Goal: Task Accomplishment & Management: Complete application form

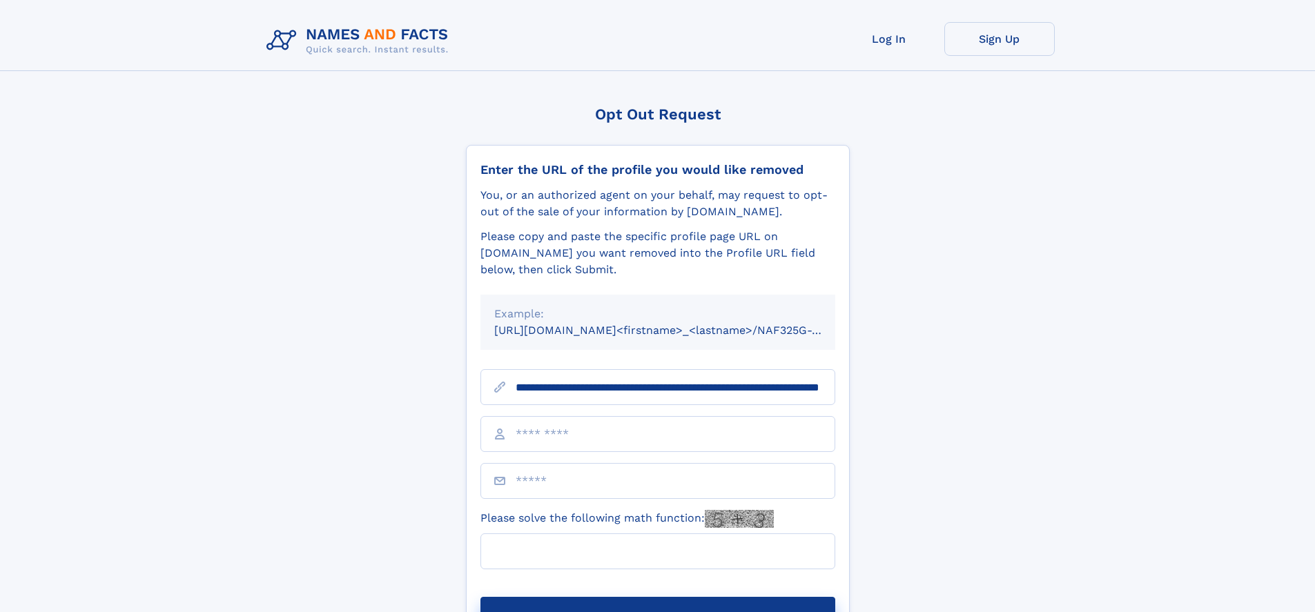
scroll to position [0, 137]
type input "**********"
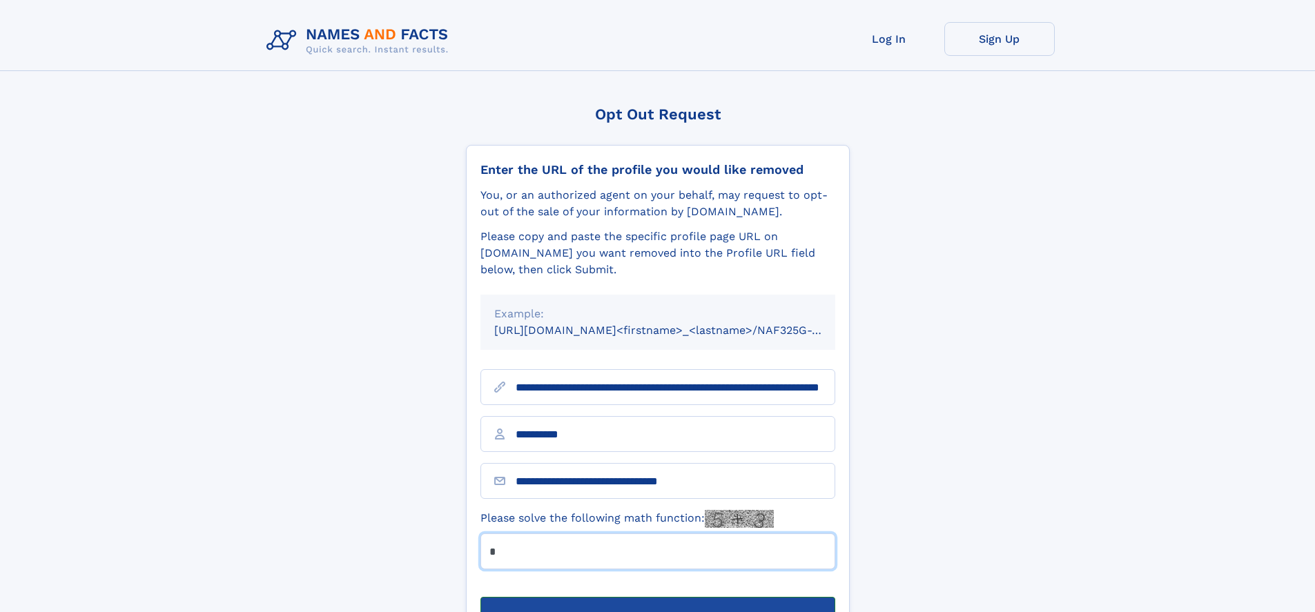
type input "*"
click at [657, 597] on button "Submit Opt Out Request" at bounding box center [658, 619] width 355 height 44
